Goal: Check status: Check status

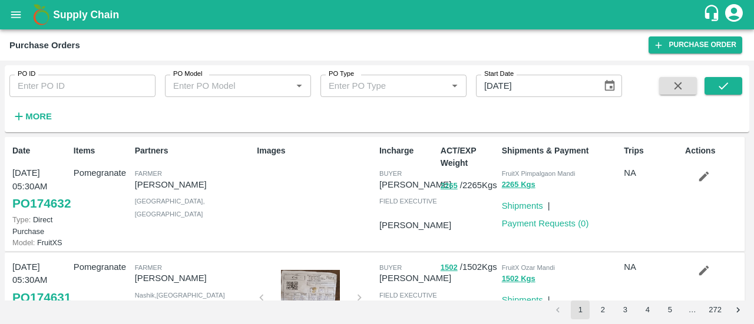
click at [37, 114] on strong "More" at bounding box center [38, 116] width 26 height 9
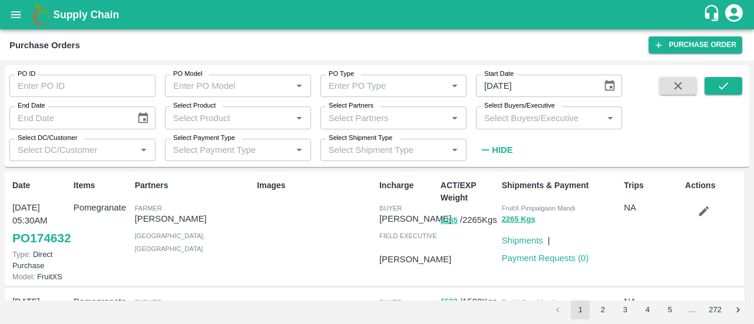
click at [15, 15] on icon "open drawer" at bounding box center [16, 14] width 10 height 6
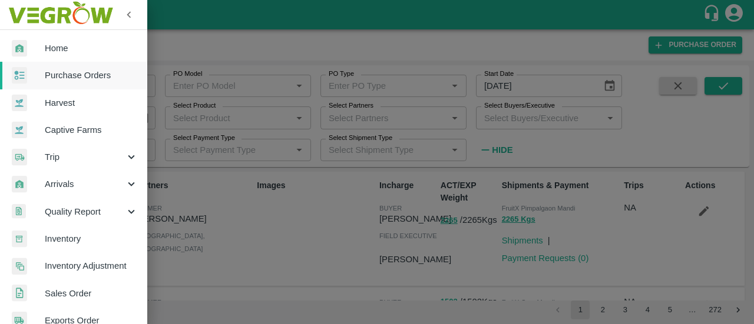
click at [247, 34] on div at bounding box center [377, 162] width 754 height 324
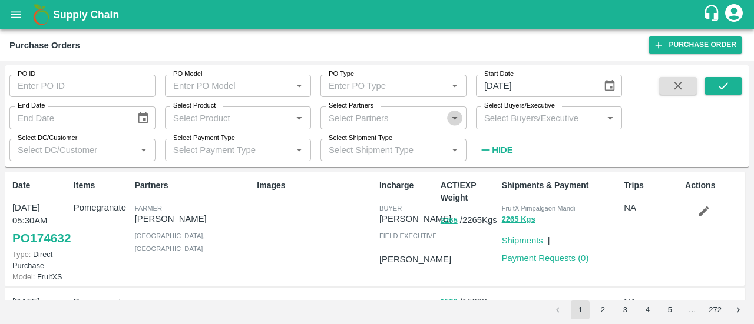
click at [454, 118] on icon "Open" at bounding box center [454, 118] width 5 height 3
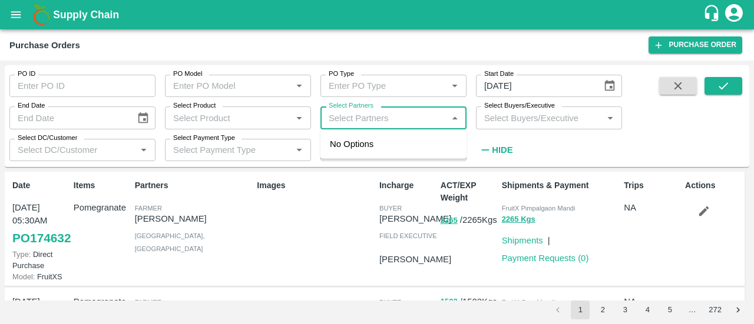
paste input "9404116493"
type input "9404116493"
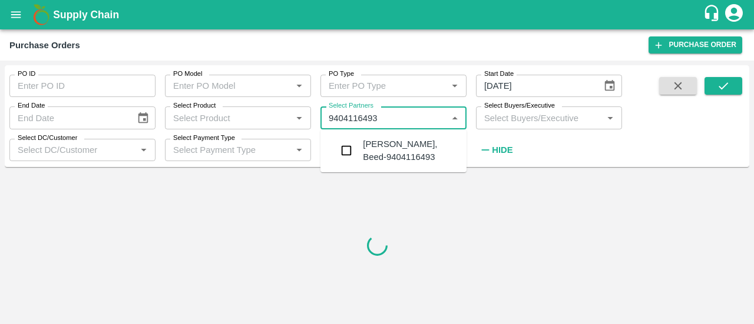
click at [347, 158] on input "checkbox" at bounding box center [346, 151] width 24 height 24
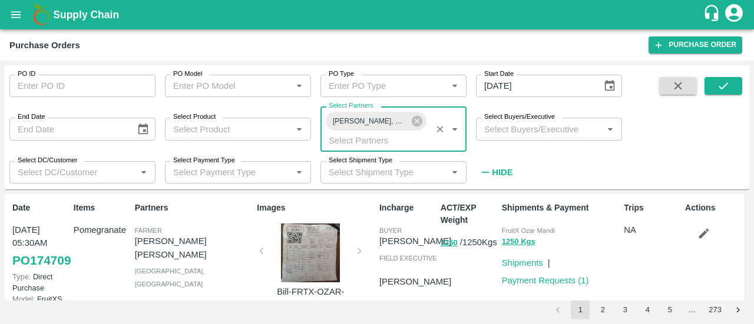
click at [610, 85] on icon "Choose date, selected date is Aug 12, 2025" at bounding box center [609, 85] width 13 height 13
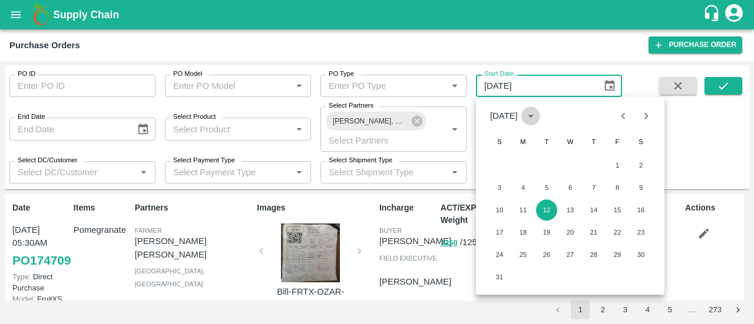
click at [533, 115] on icon "calendar view is open, switch to year view" at bounding box center [530, 116] width 5 height 3
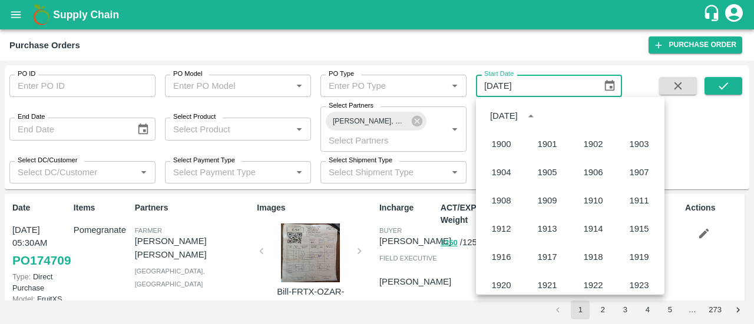
scroll to position [808, 0]
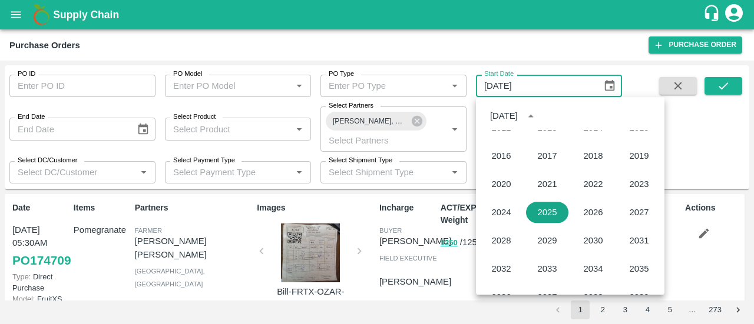
click at [541, 215] on button "2025" at bounding box center [547, 212] width 42 height 21
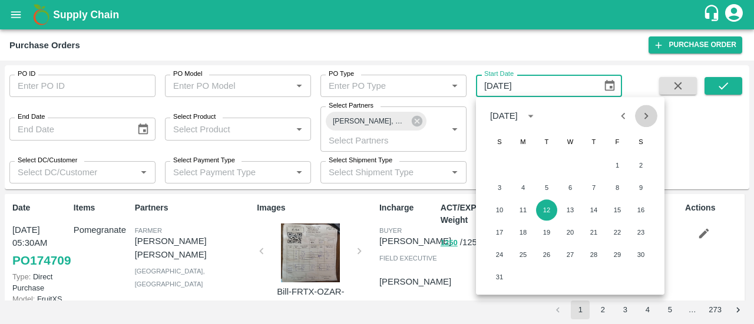
click at [643, 117] on icon "Next month" at bounding box center [645, 116] width 13 height 13
click at [615, 117] on button "Previous month" at bounding box center [623, 116] width 22 height 22
click at [546, 189] on button "9" at bounding box center [546, 187] width 21 height 21
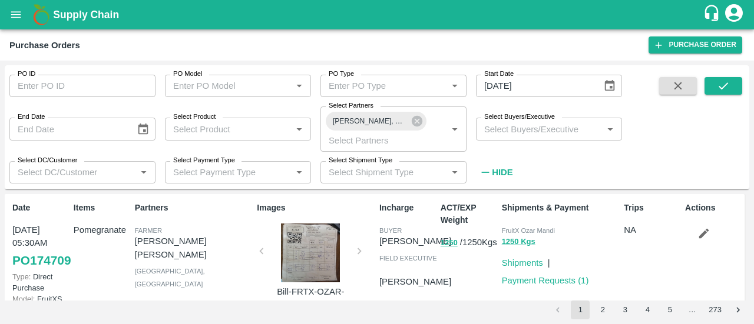
type input "09/09/2025"
click at [721, 81] on icon "submit" at bounding box center [723, 85] width 13 height 13
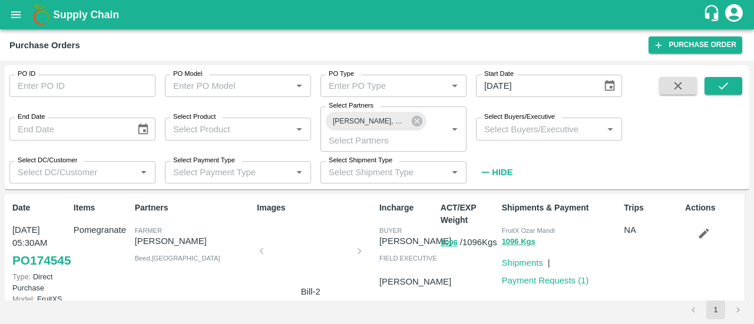
scroll to position [39, 0]
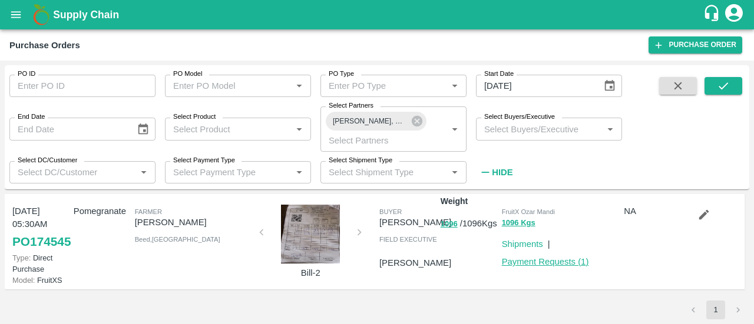
click at [560, 257] on link "Payment Requests ( 1 )" at bounding box center [545, 261] width 87 height 9
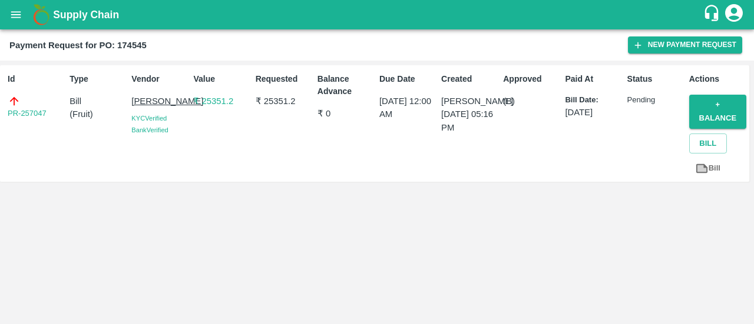
click at [16, 18] on icon "open drawer" at bounding box center [15, 14] width 13 height 13
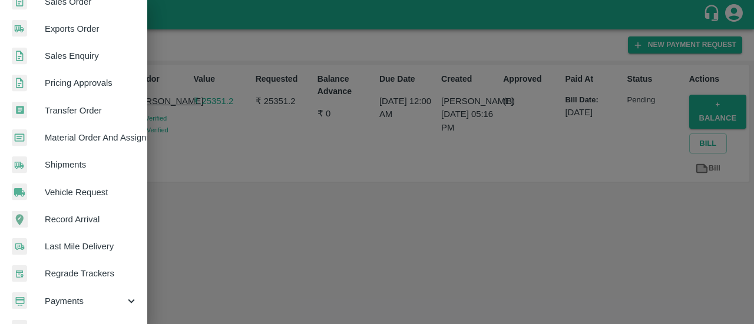
scroll to position [346, 0]
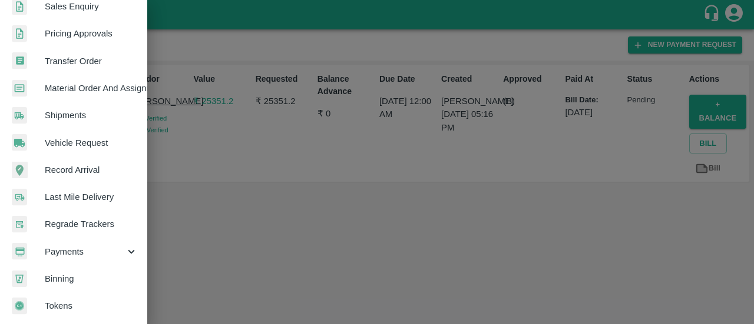
click at [85, 137] on span "Vehicle Request" at bounding box center [91, 143] width 93 height 13
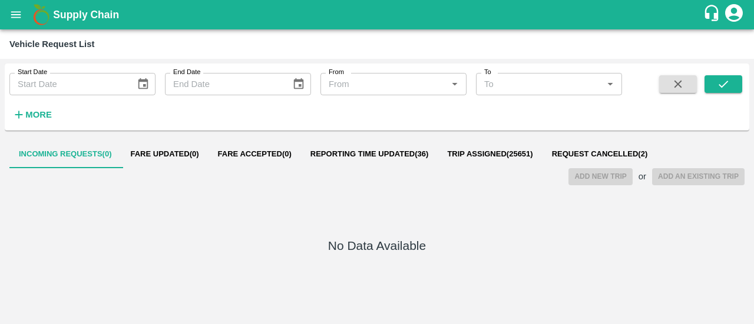
click at [29, 115] on strong "More" at bounding box center [38, 114] width 26 height 9
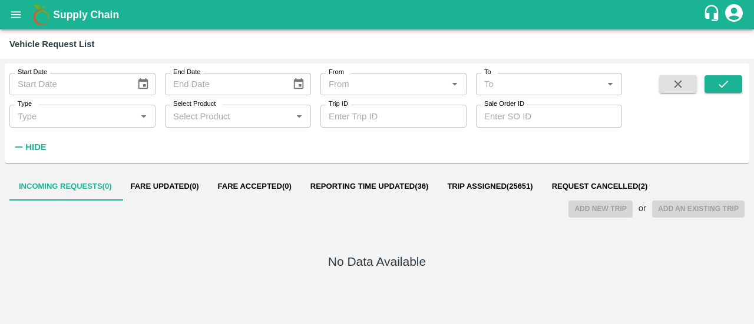
click at [12, 17] on icon "open drawer" at bounding box center [16, 14] width 10 height 6
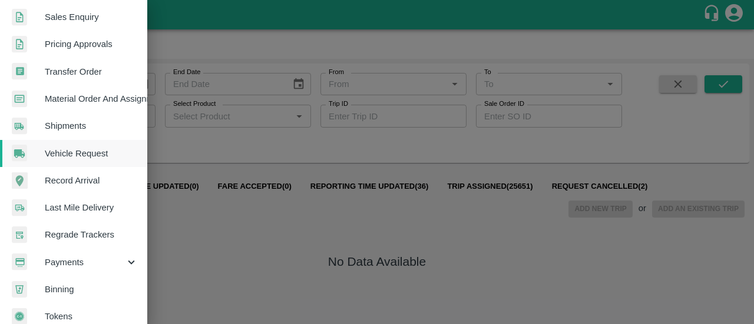
scroll to position [346, 0]
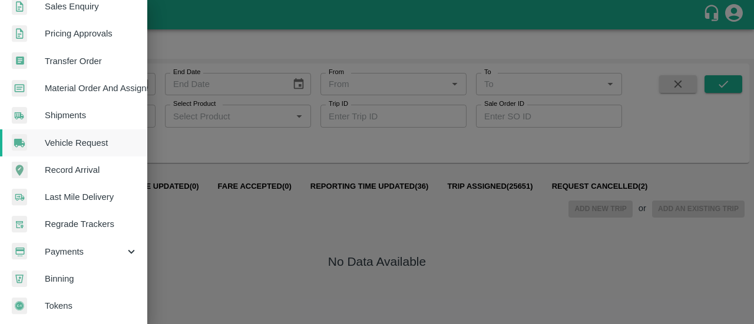
click at [125, 246] on icon at bounding box center [131, 252] width 13 height 13
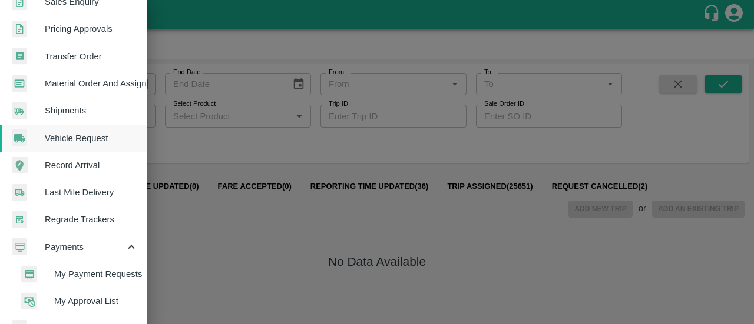
scroll to position [400, 0]
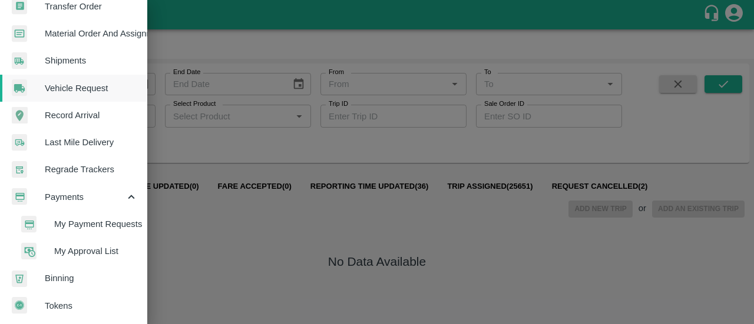
click at [99, 248] on span "My Approval List" at bounding box center [96, 251] width 84 height 13
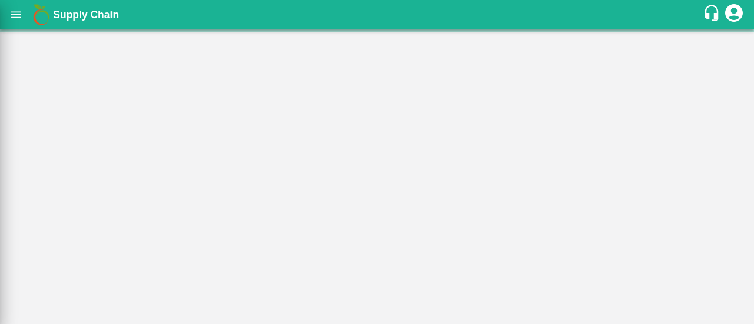
scroll to position [396, 0]
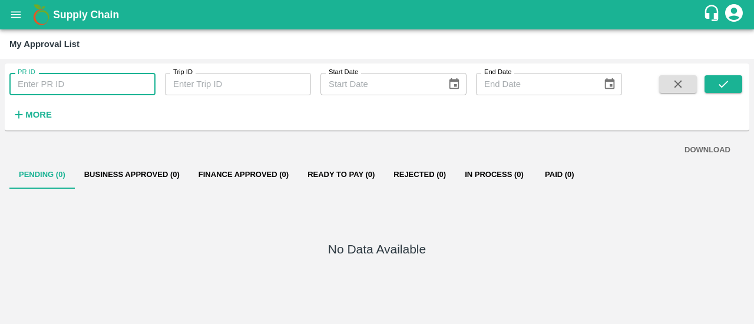
paste input "9404116493"
drag, startPoint x: 81, startPoint y: 81, endPoint x: 13, endPoint y: 84, distance: 68.4
click at [13, 84] on input "9404116493" at bounding box center [82, 84] width 146 height 22
type input "9404116493"
